Goal: Task Accomplishment & Management: Manage account settings

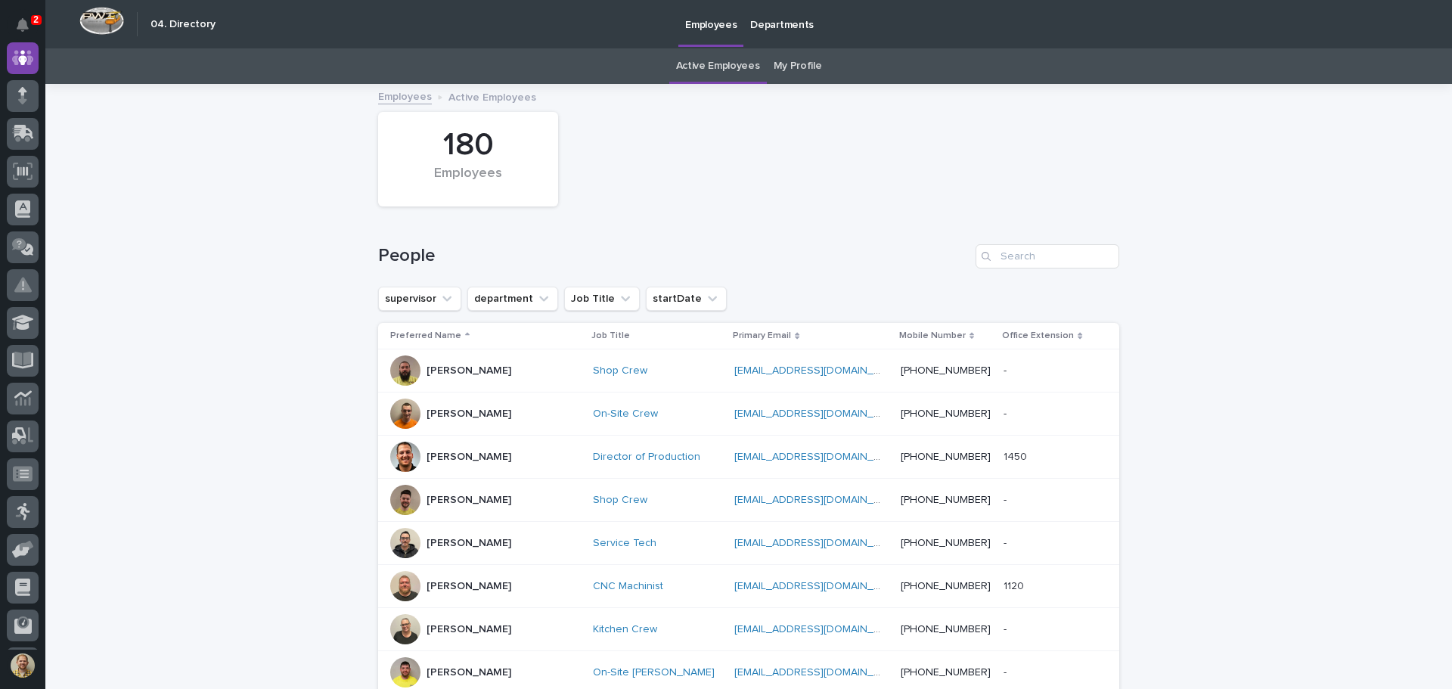
click at [797, 61] on link "My Profile" at bounding box center [798, 66] width 48 height 36
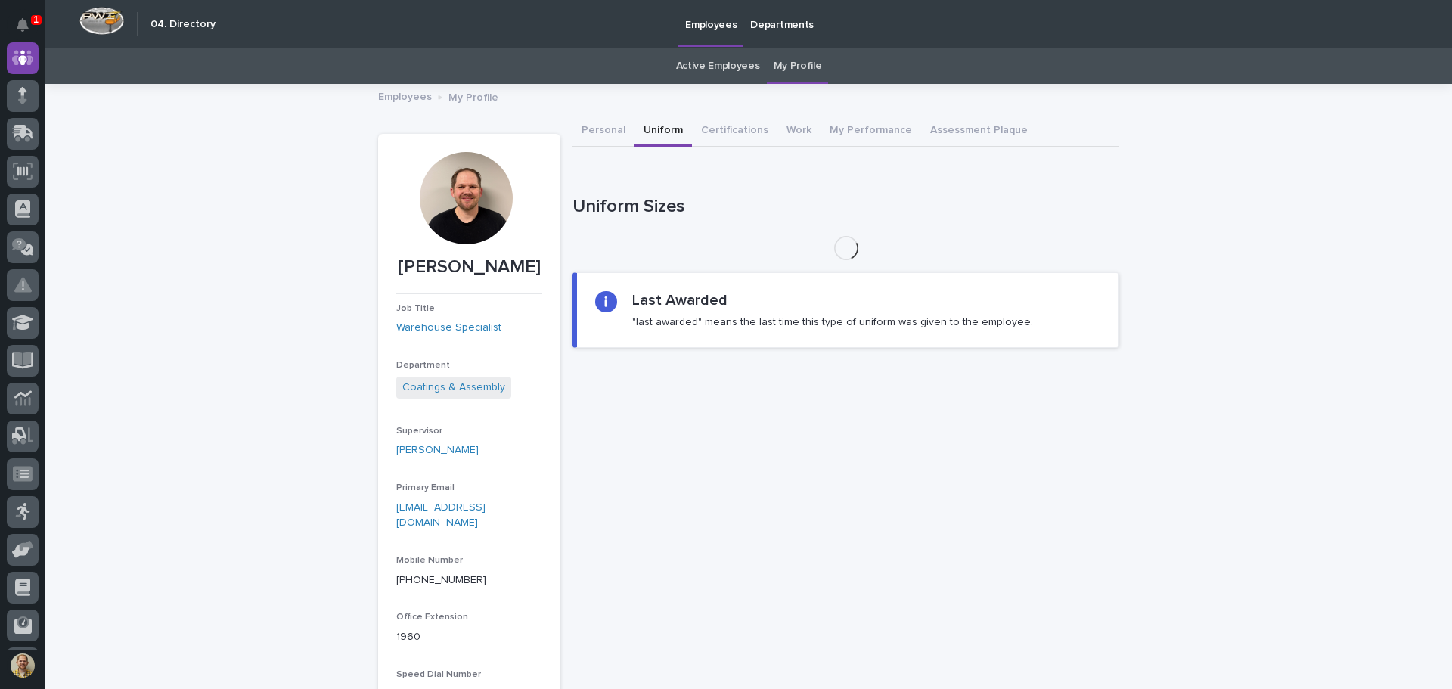
click at [656, 135] on button "Uniform" at bounding box center [663, 132] width 57 height 32
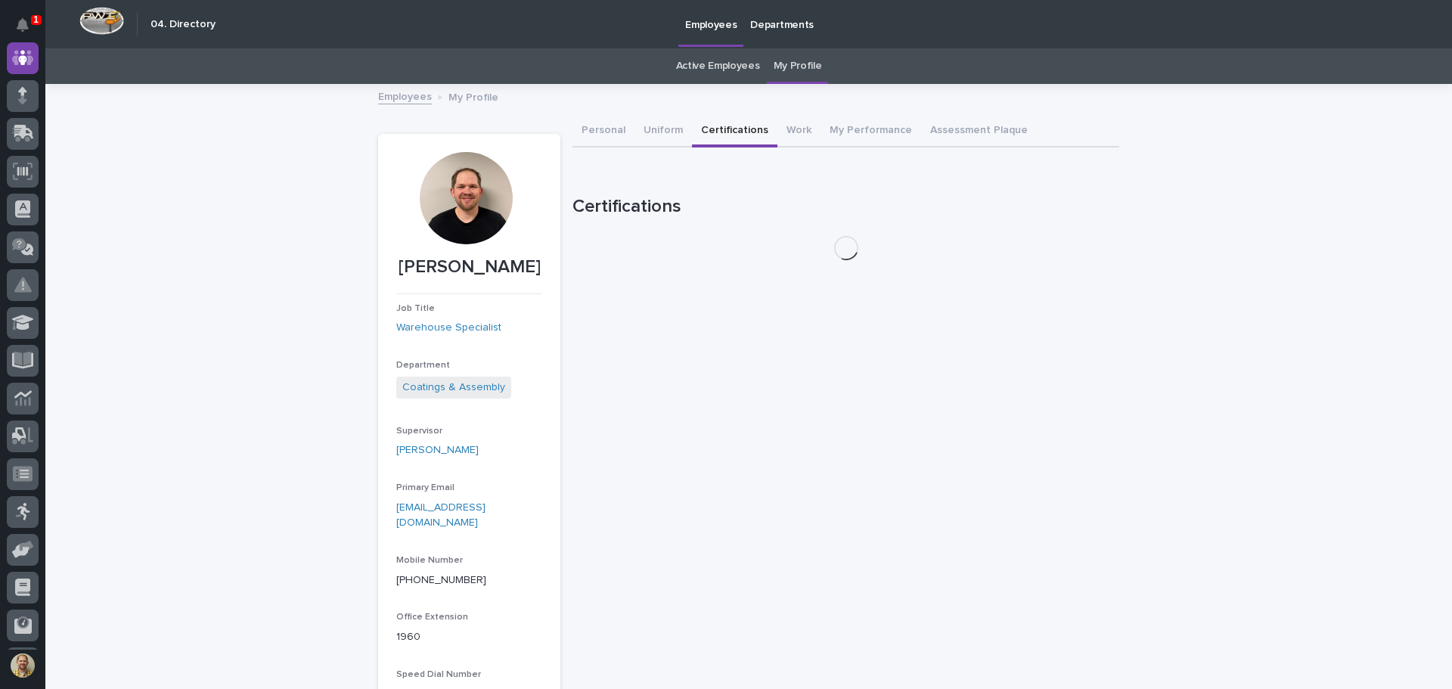
click at [725, 127] on button "Certifications" at bounding box center [734, 132] width 85 height 32
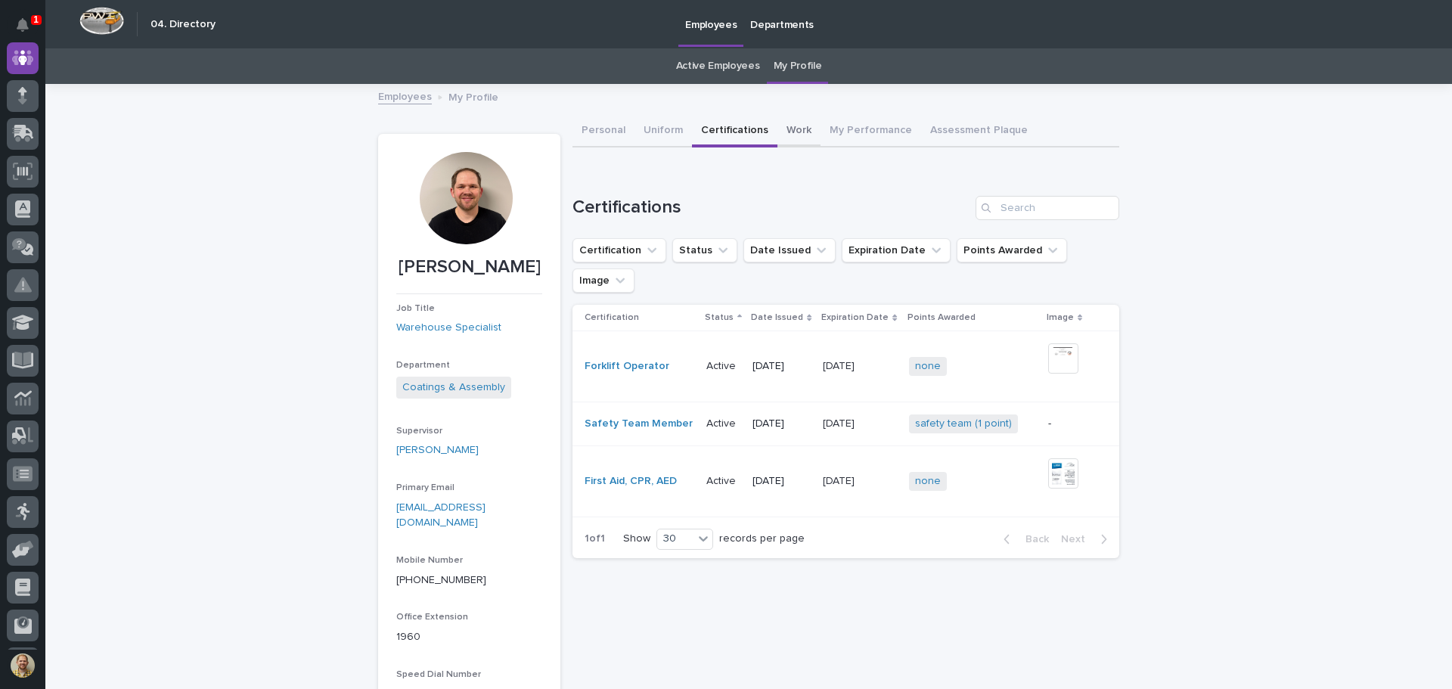
click at [782, 131] on button "Work" at bounding box center [799, 132] width 43 height 32
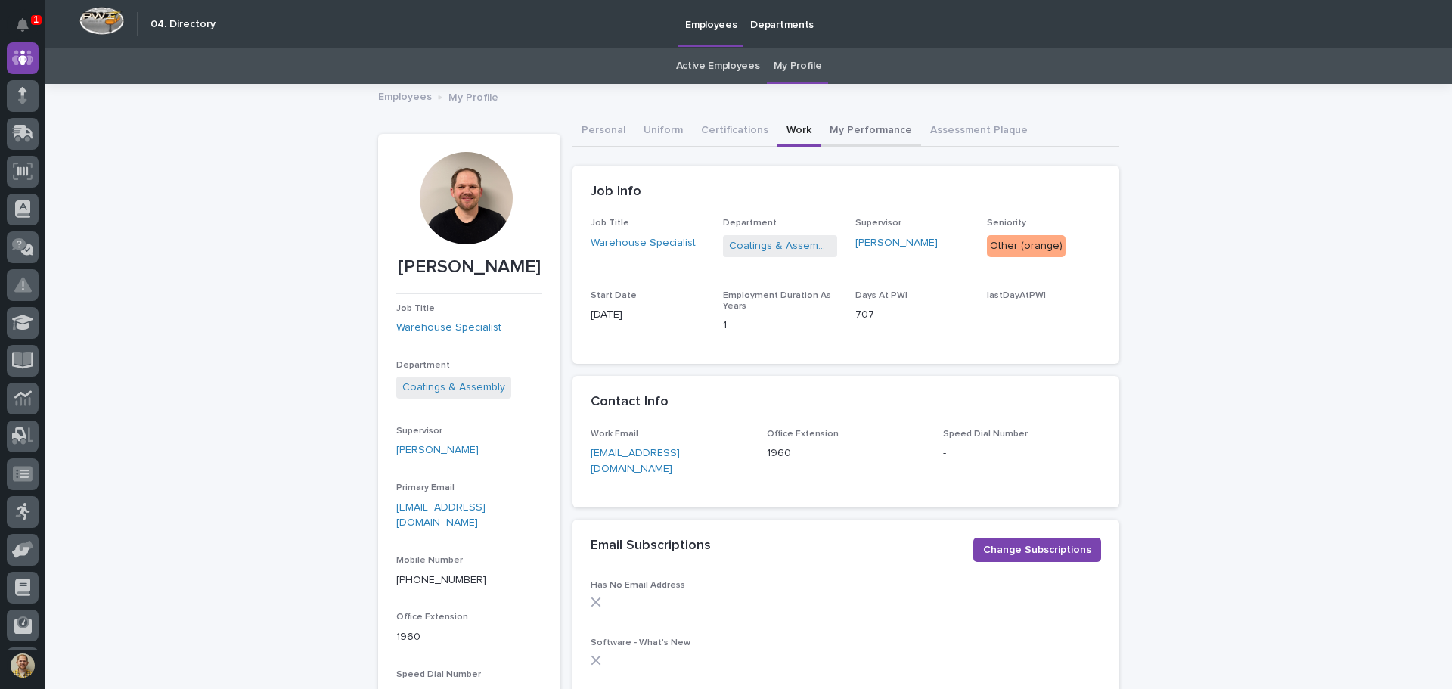
click at [855, 130] on button "My Performance" at bounding box center [871, 132] width 101 height 32
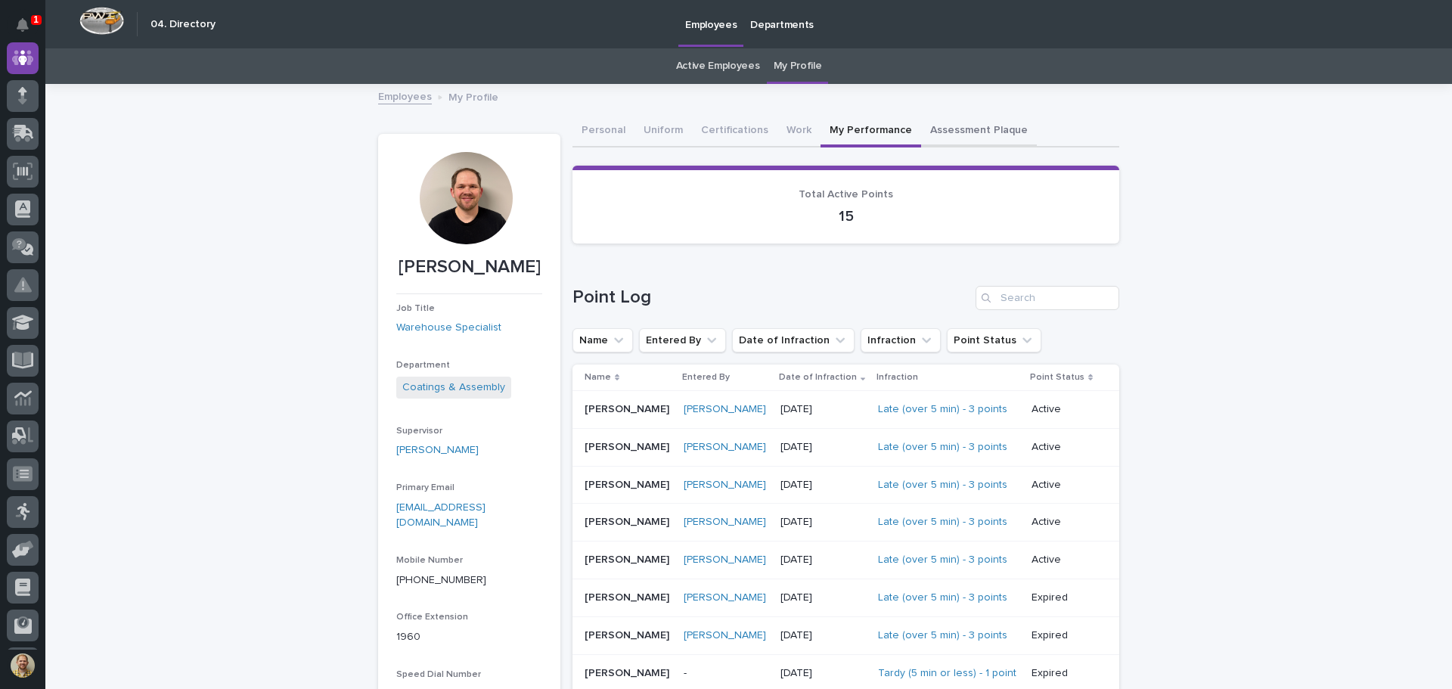
click at [932, 131] on button "Assessment Plaque" at bounding box center [979, 132] width 116 height 32
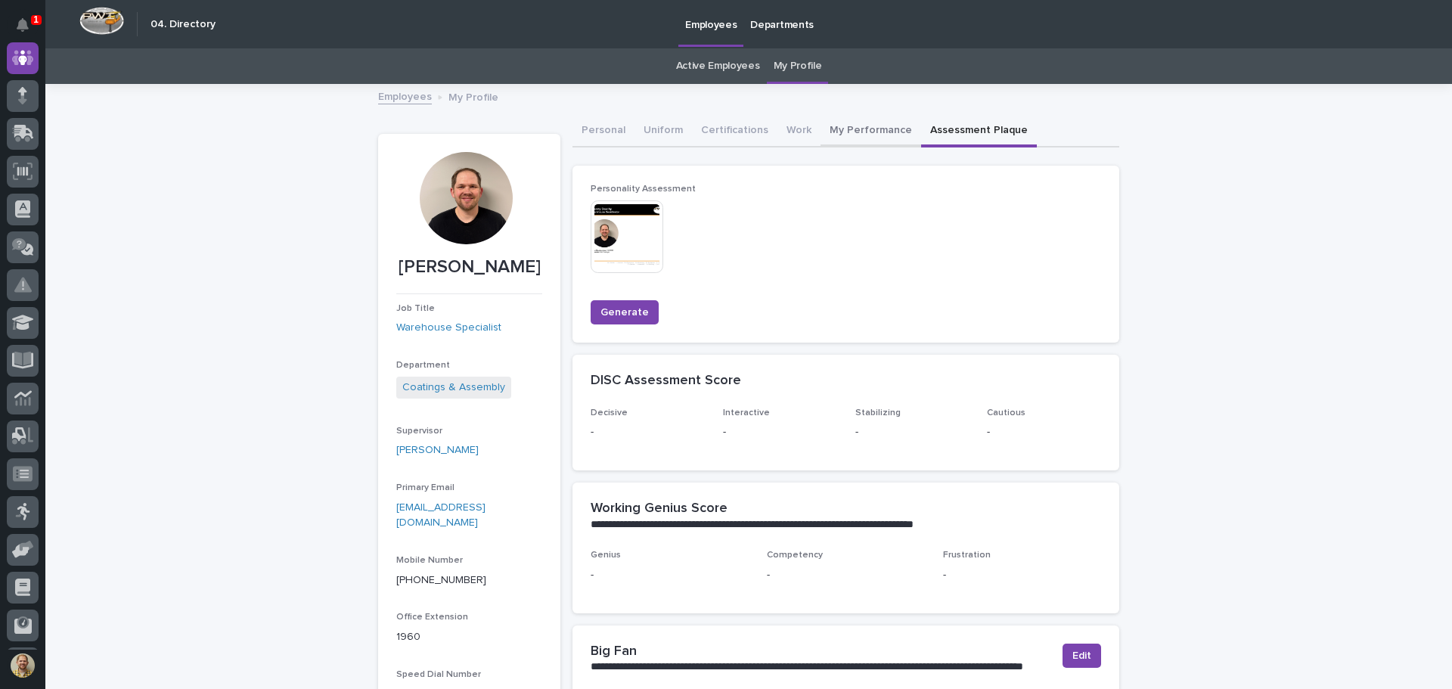
click at [833, 130] on button "My Performance" at bounding box center [871, 132] width 101 height 32
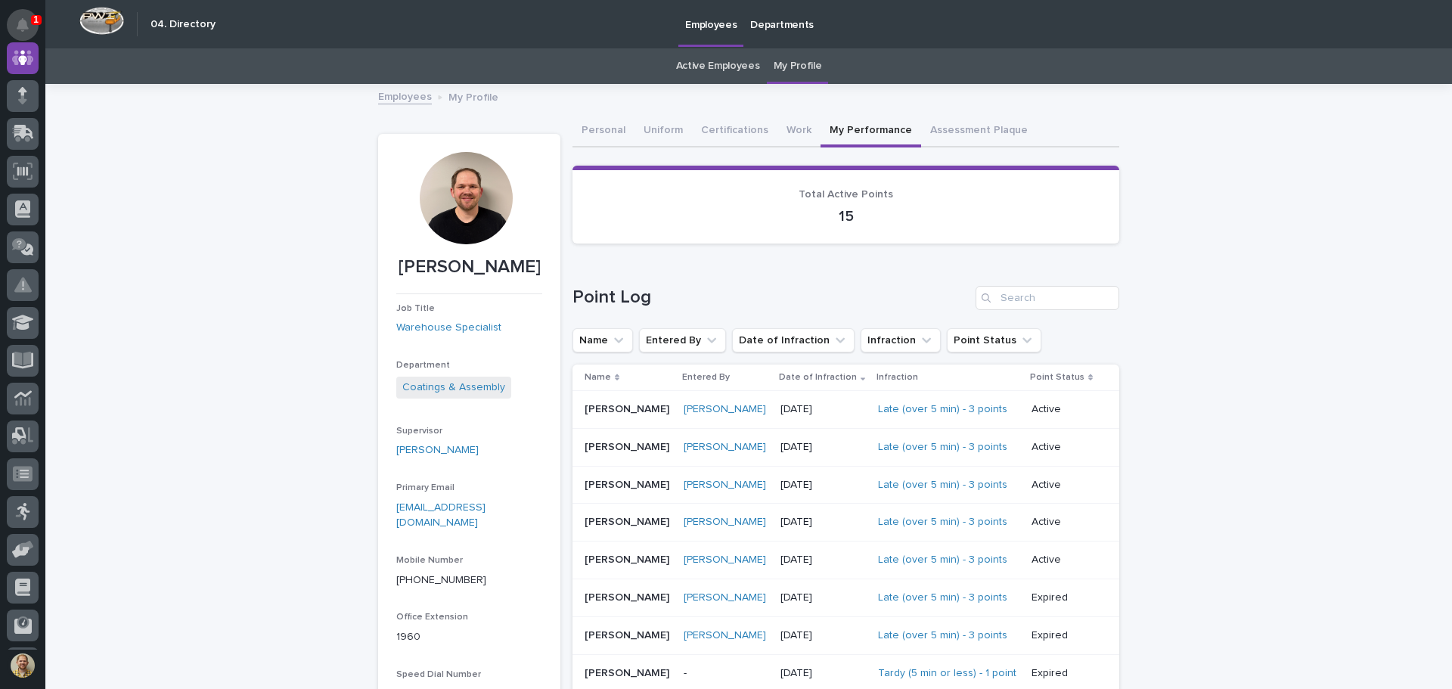
click at [25, 30] on icon "Notifications" at bounding box center [23, 25] width 12 height 14
click at [145, 399] on div "Loading... Saving… Loading... Saving… Kenny Beachy Kenny Beachy Job Title Wareh…" at bounding box center [748, 643] width 1407 height 1117
click at [18, 133] on icon at bounding box center [24, 132] width 20 height 14
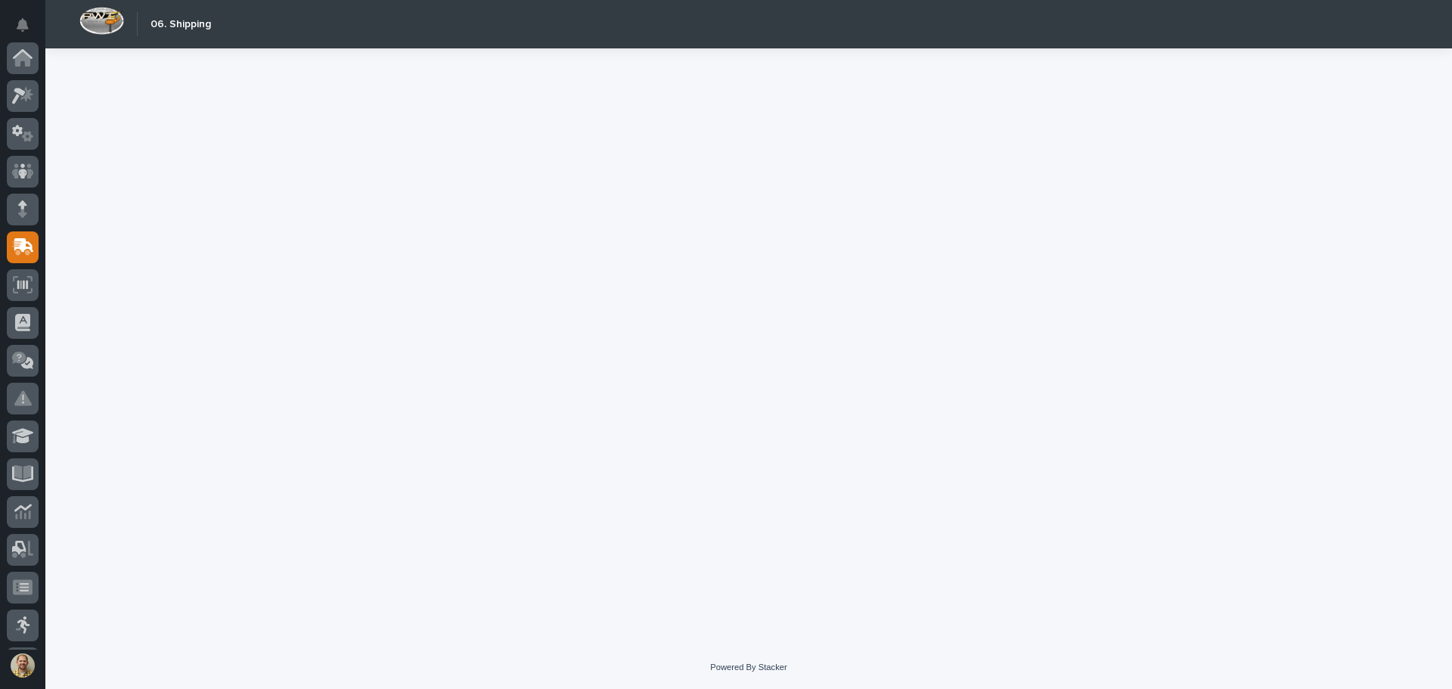
scroll to position [187, 0]
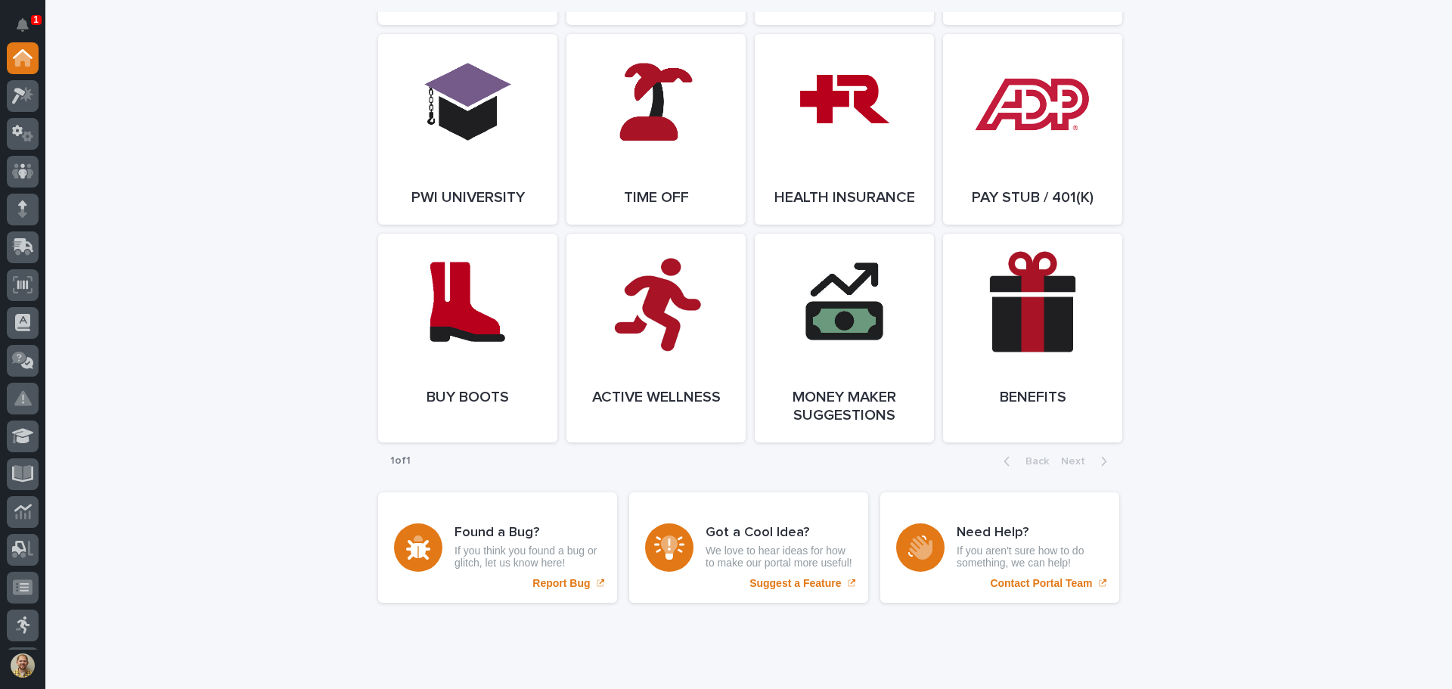
scroll to position [2171, 0]
